Goal: Task Accomplishment & Management: Manage account settings

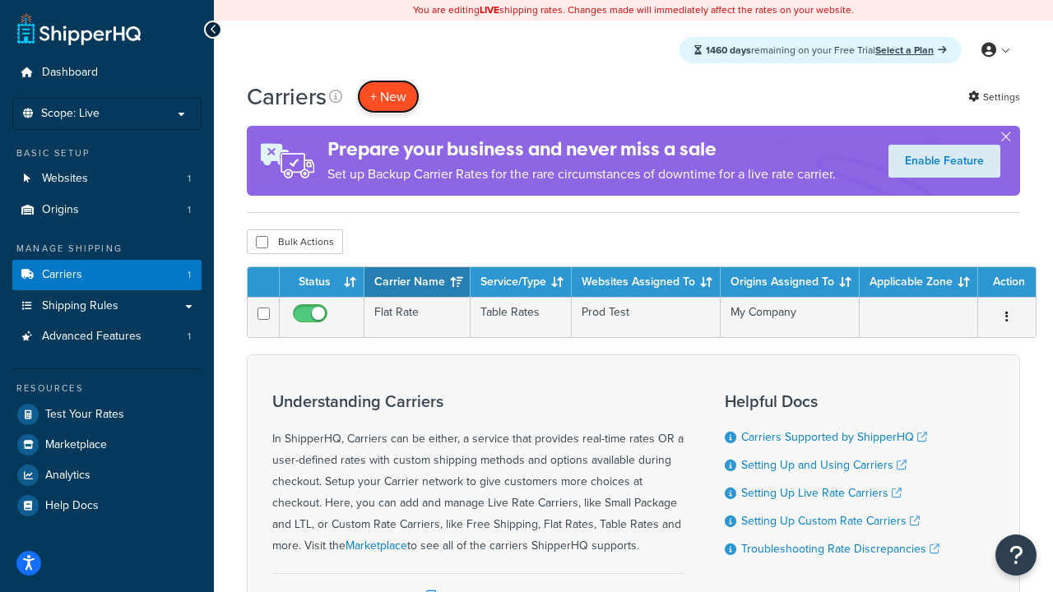
click at [388, 96] on button "+ New" at bounding box center [388, 97] width 62 height 34
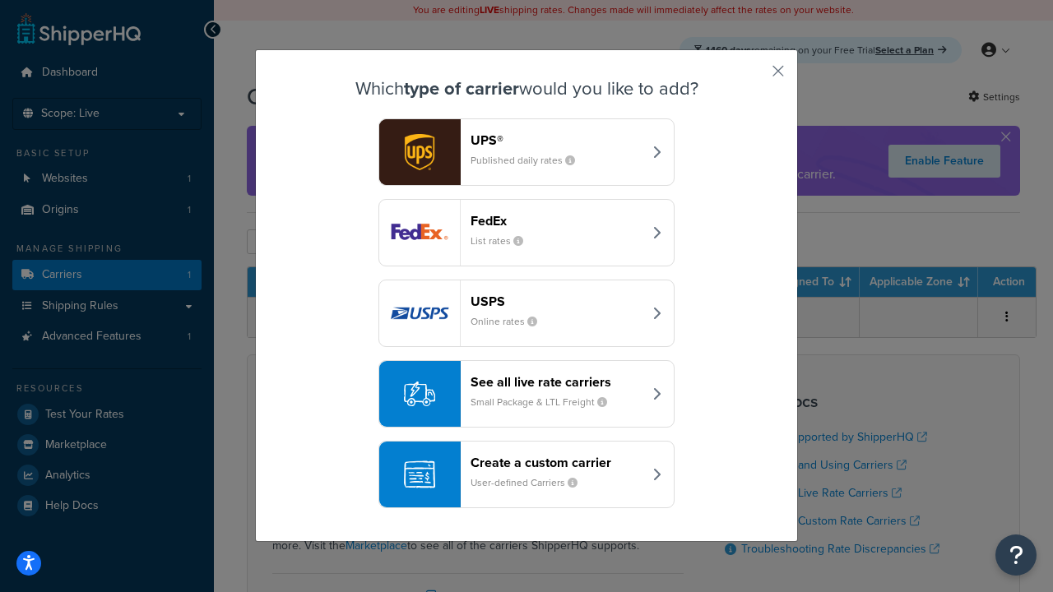
click at [556, 220] on header "FedEx" at bounding box center [556, 221] width 172 height 16
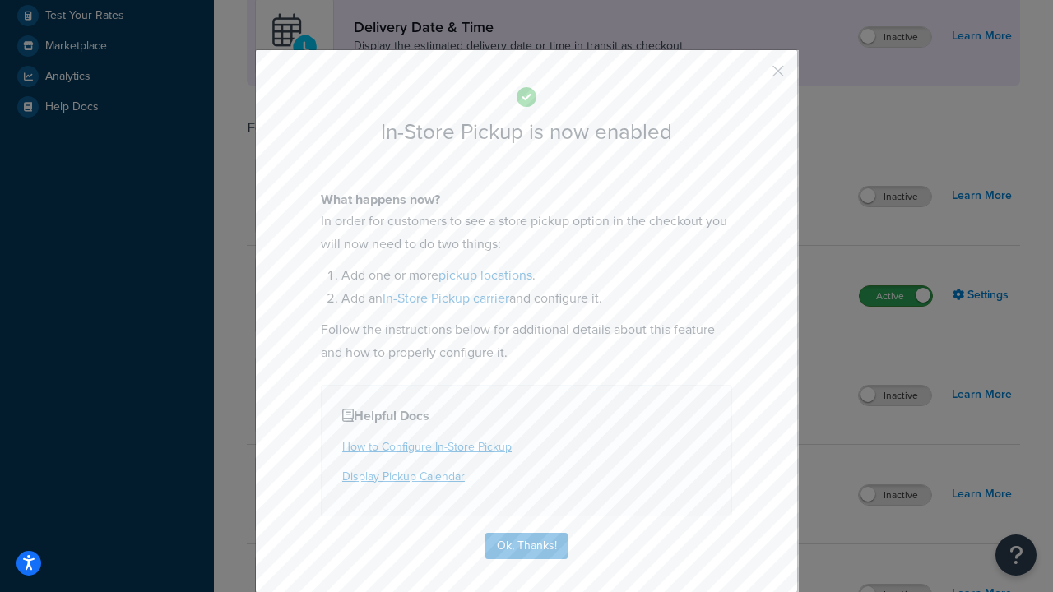
scroll to position [461, 0]
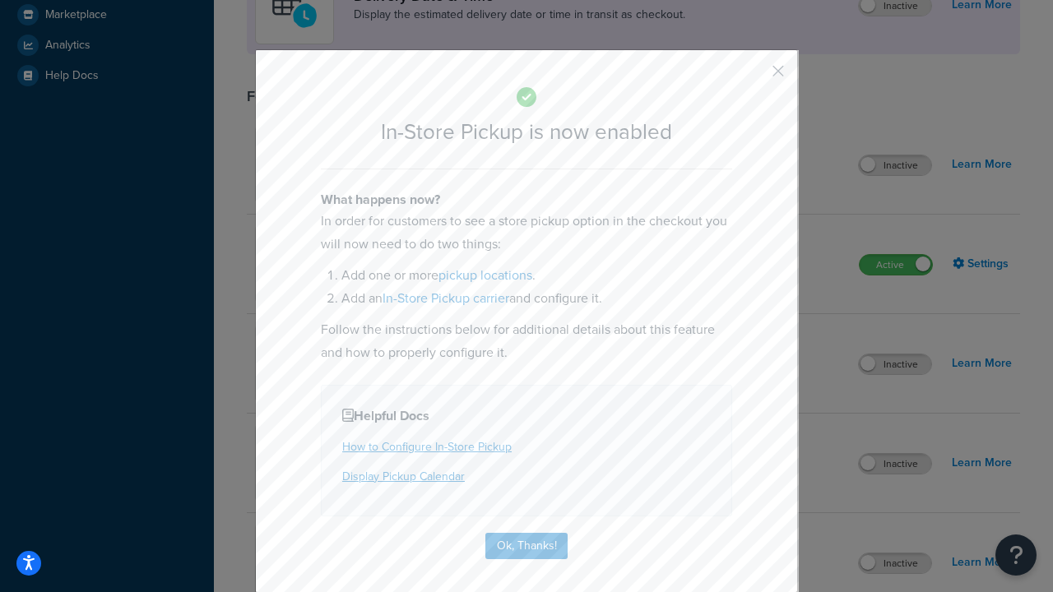
click at [753, 76] on button "button" at bounding box center [754, 77] width 4 height 4
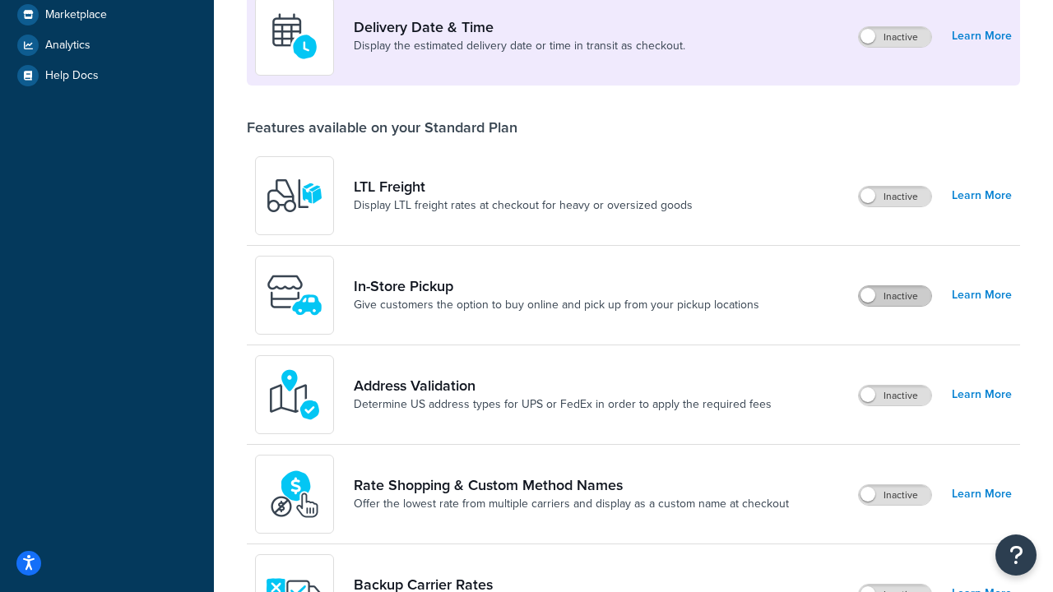
scroll to position [399, 0]
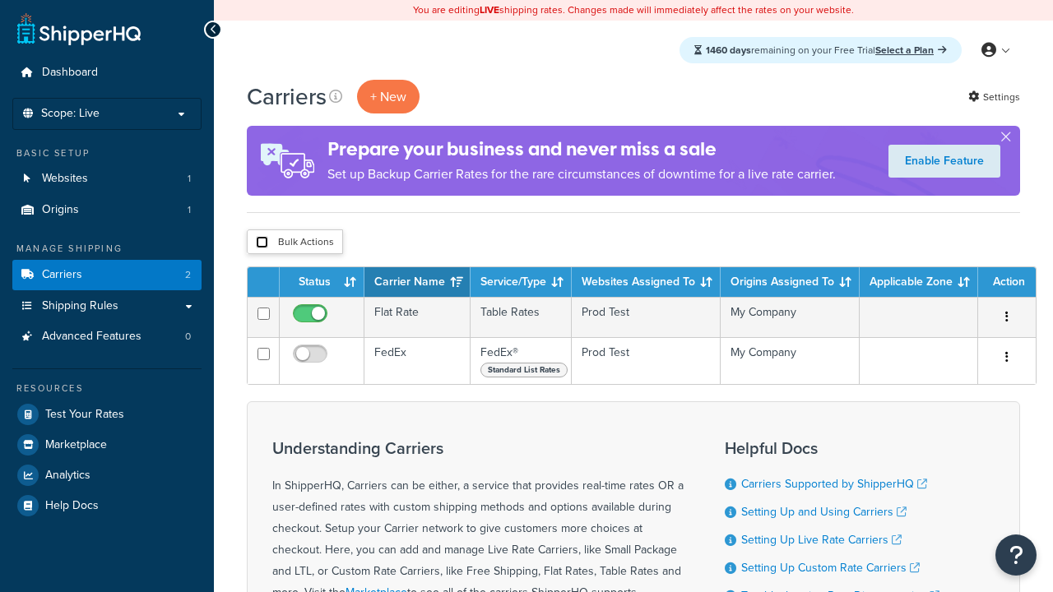
click at [261, 243] on input "checkbox" at bounding box center [262, 242] width 12 height 12
checkbox input "true"
click at [0, 0] on button "Delete" at bounding box center [0, 0] width 0 height 0
